Goal: Information Seeking & Learning: Learn about a topic

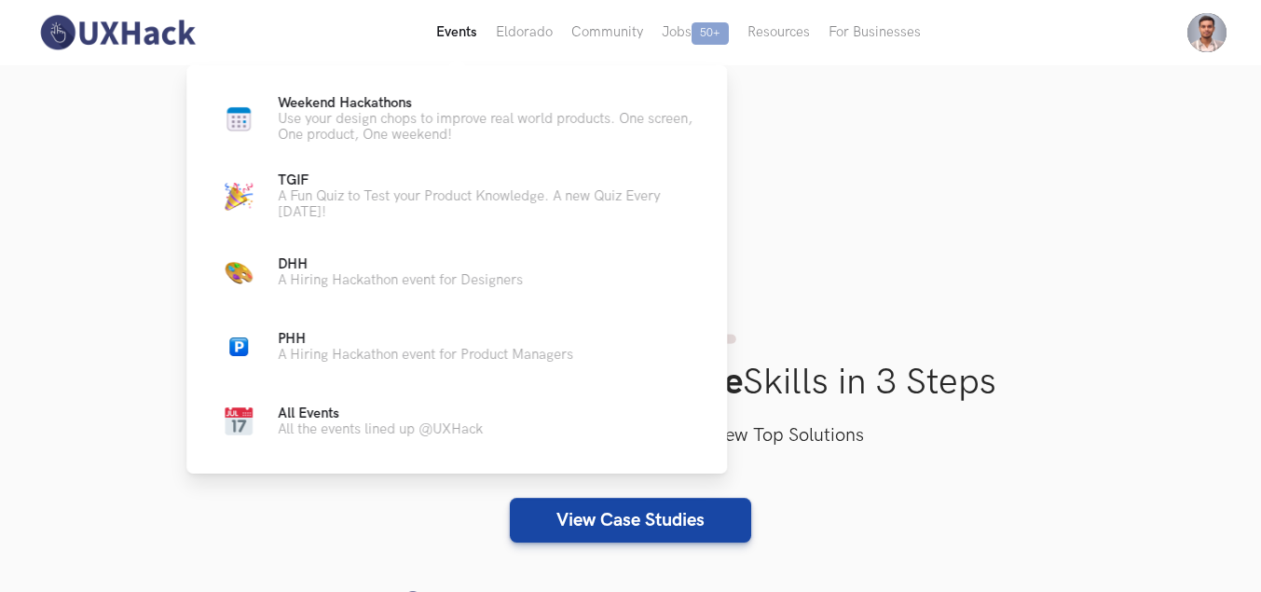
click at [453, 22] on button "Events Live" at bounding box center [457, 32] width 60 height 65
click at [355, 104] on span "Weekend Hackathons Live" at bounding box center [345, 103] width 134 height 16
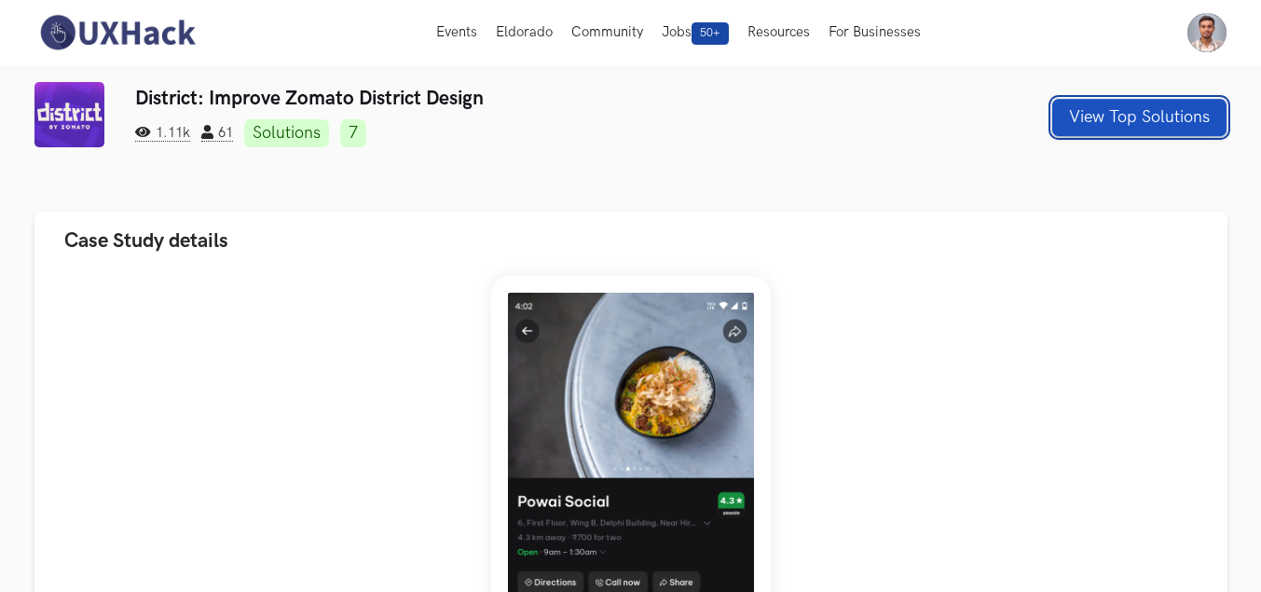
click at [1111, 120] on button "View Top Solutions" at bounding box center [1140, 117] width 174 height 37
